Goal: Task Accomplishment & Management: Use online tool/utility

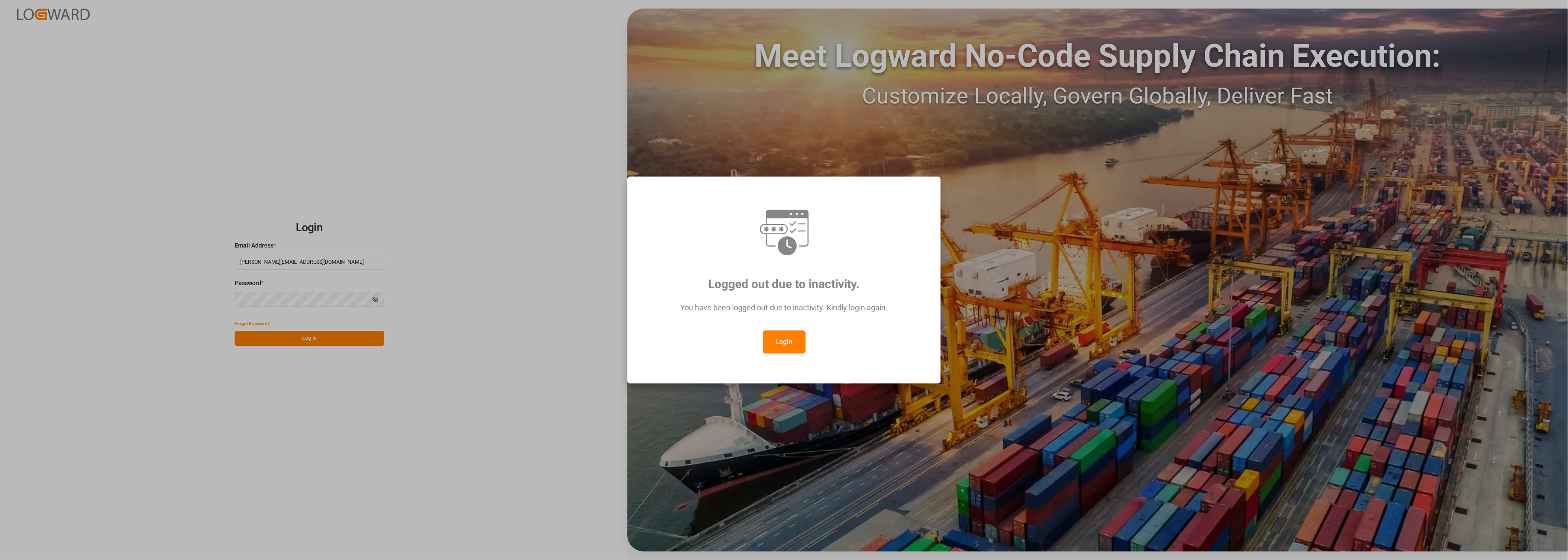
click at [771, 341] on button "Login" at bounding box center [784, 342] width 43 height 23
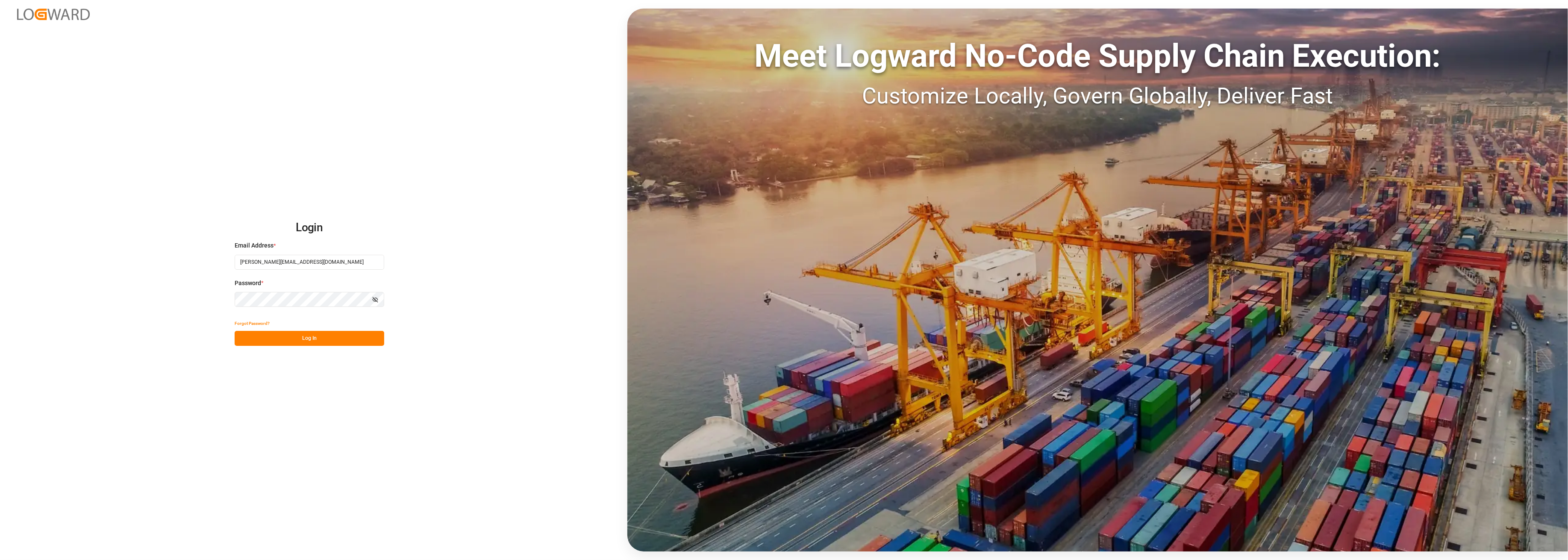
drag, startPoint x: 287, startPoint y: 337, endPoint x: 290, endPoint y: 345, distance: 8.5
click at [287, 337] on button "Log In" at bounding box center [309, 338] width 150 height 15
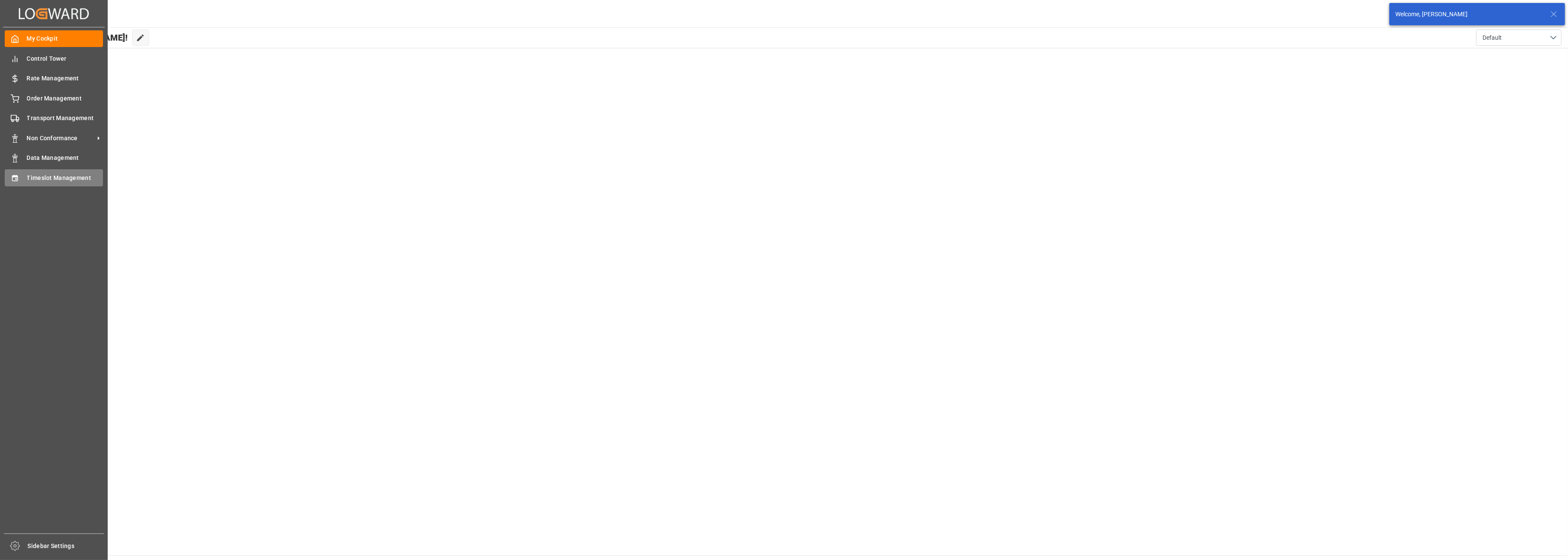
click at [15, 181] on icon at bounding box center [15, 177] width 6 height 6
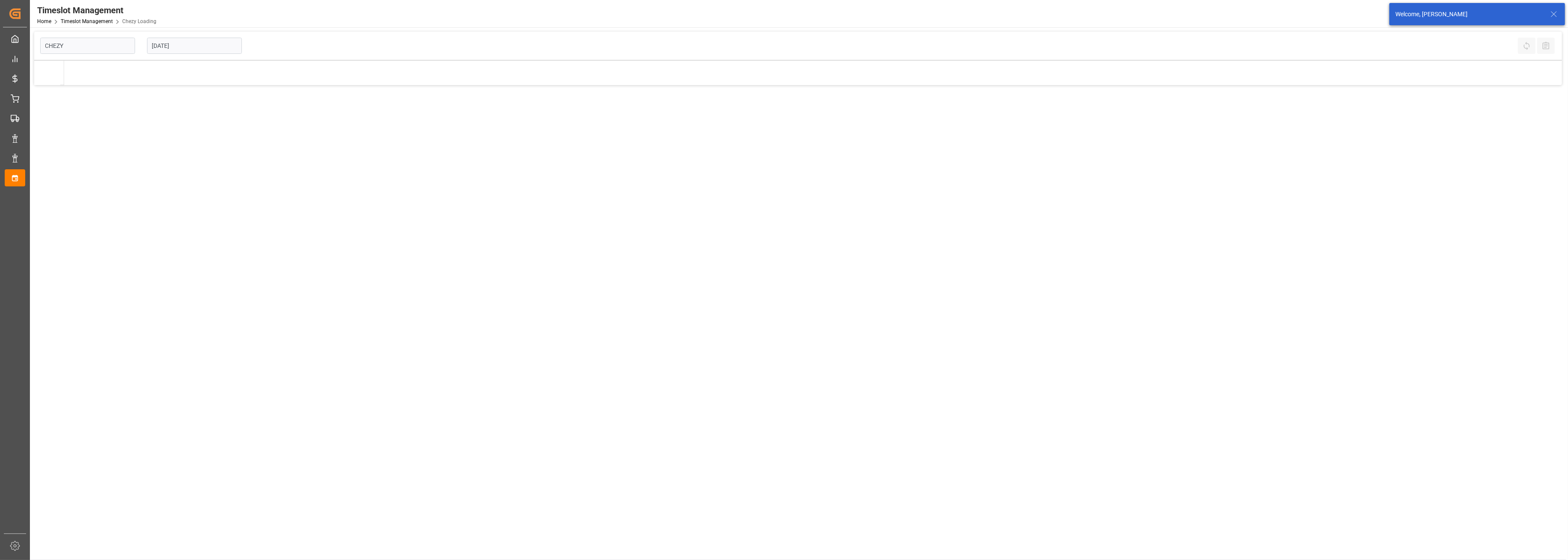
type input "Chezy Loading"
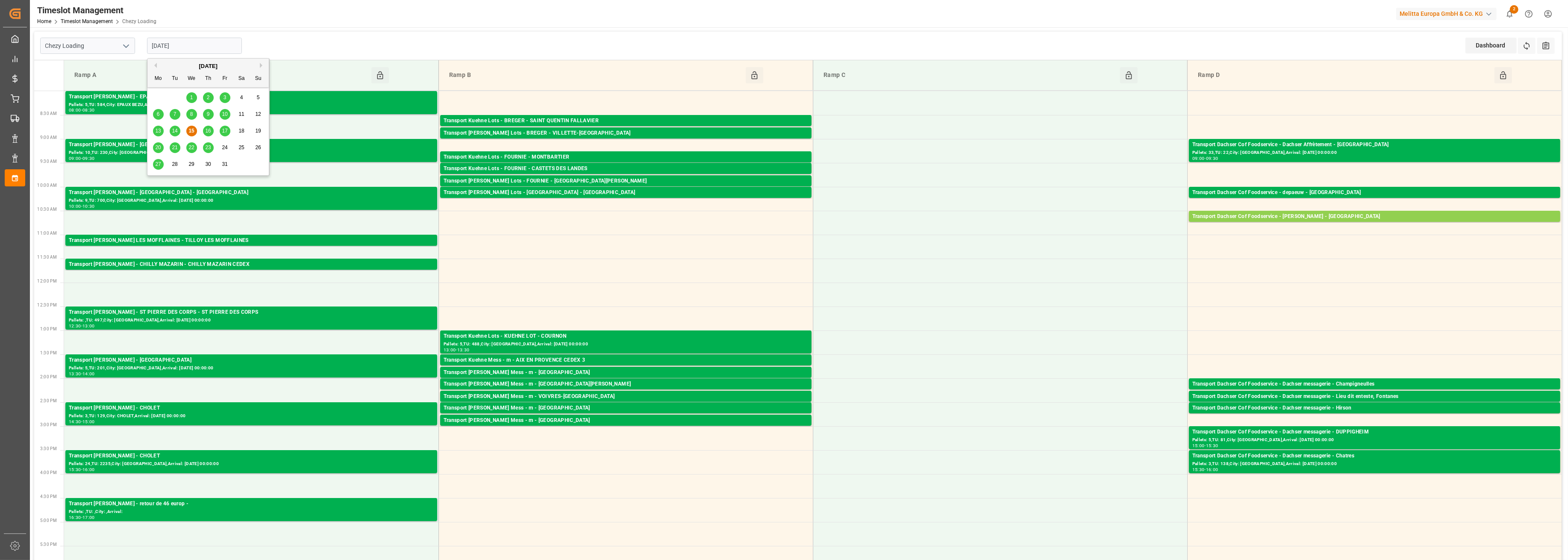
click at [191, 45] on input "[DATE]" at bounding box center [194, 46] width 95 height 16
click at [208, 129] on span "16" at bounding box center [208, 131] width 6 height 6
type input "[DATE]"
